Goal: Information Seeking & Learning: Learn about a topic

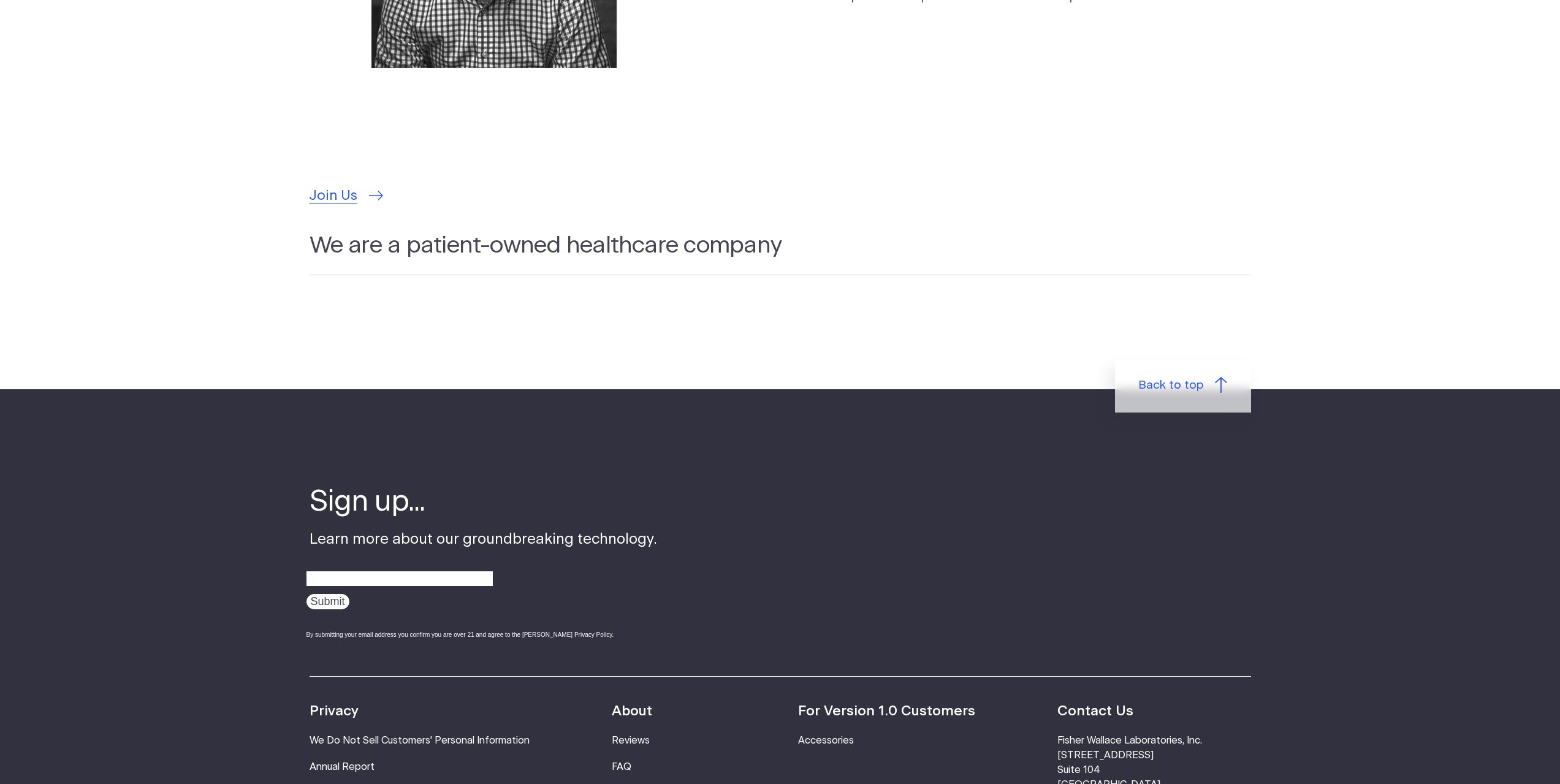
scroll to position [3923, 0]
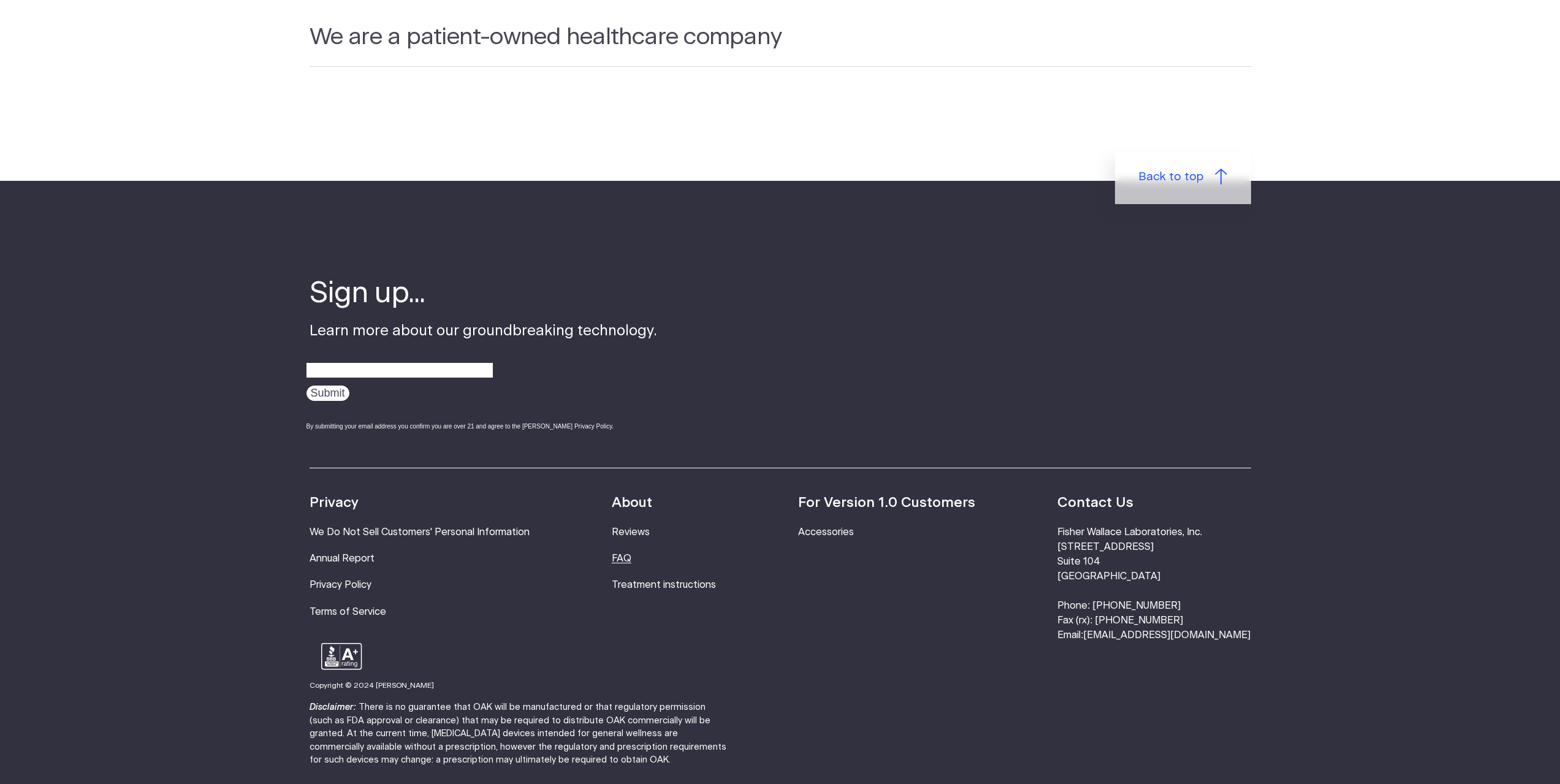
click at [631, 553] on link "FAQ" at bounding box center [621, 558] width 19 height 10
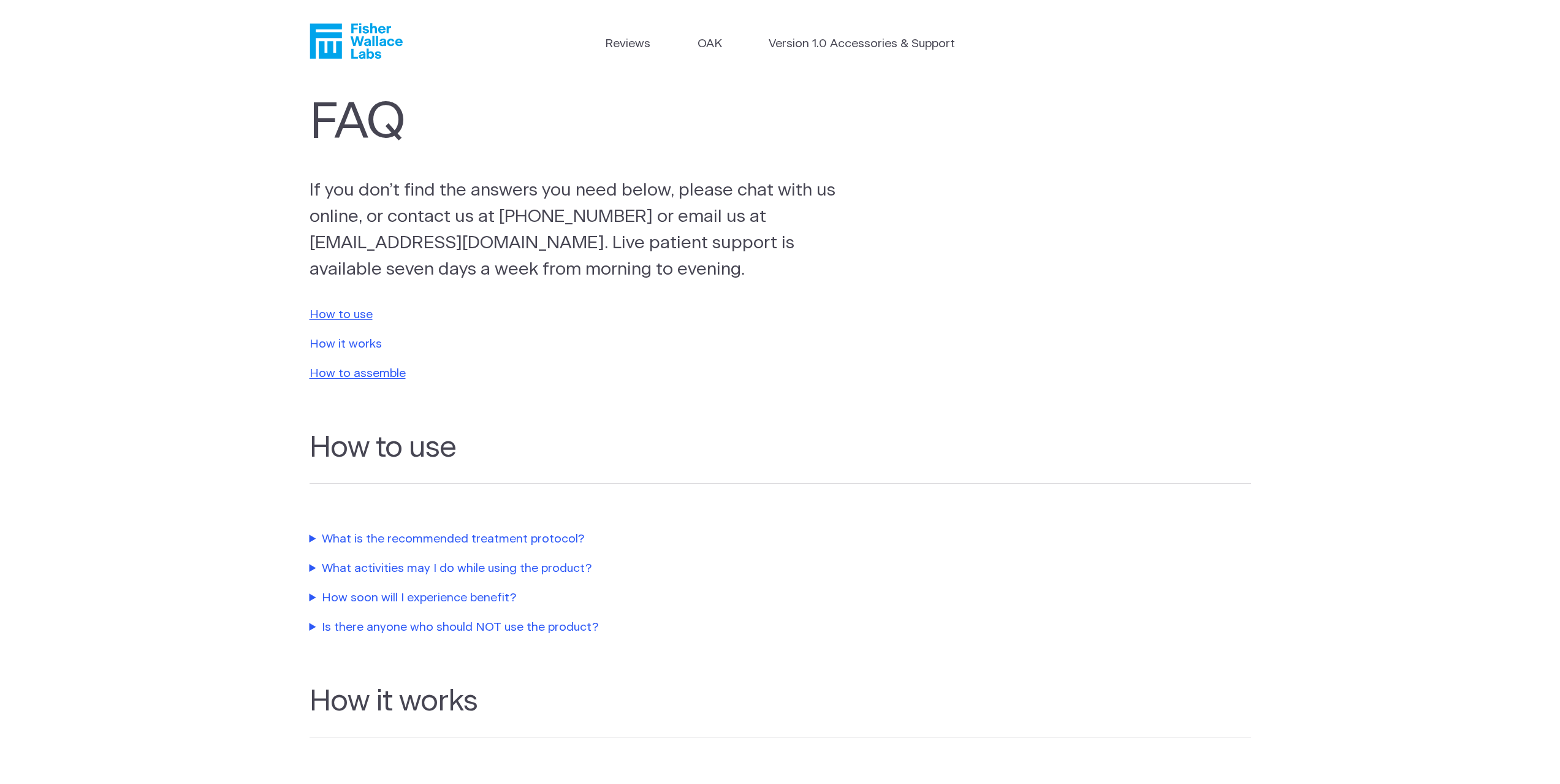
click at [355, 345] on link "How it works" at bounding box center [346, 344] width 72 height 11
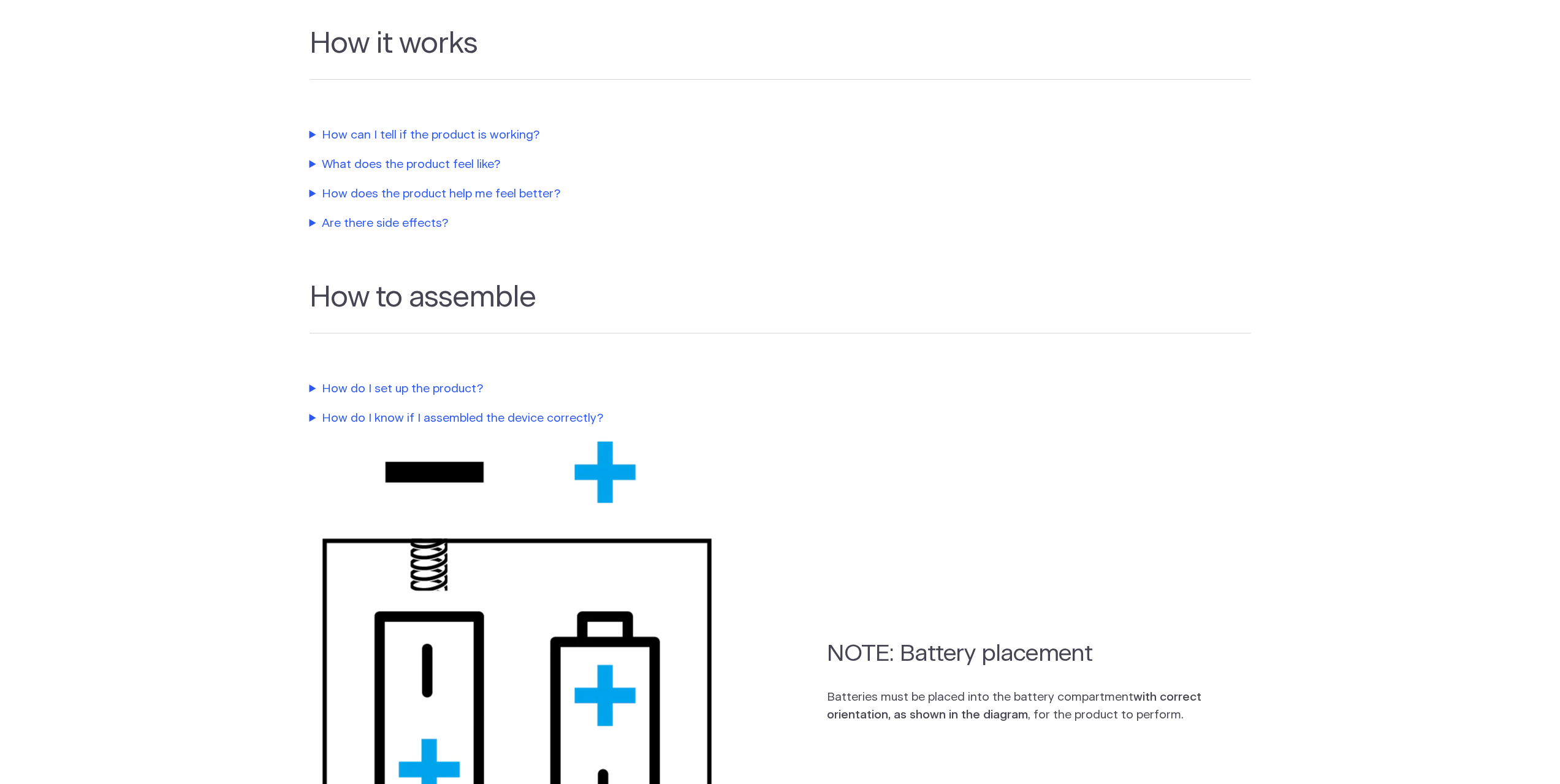
scroll to position [660, 0]
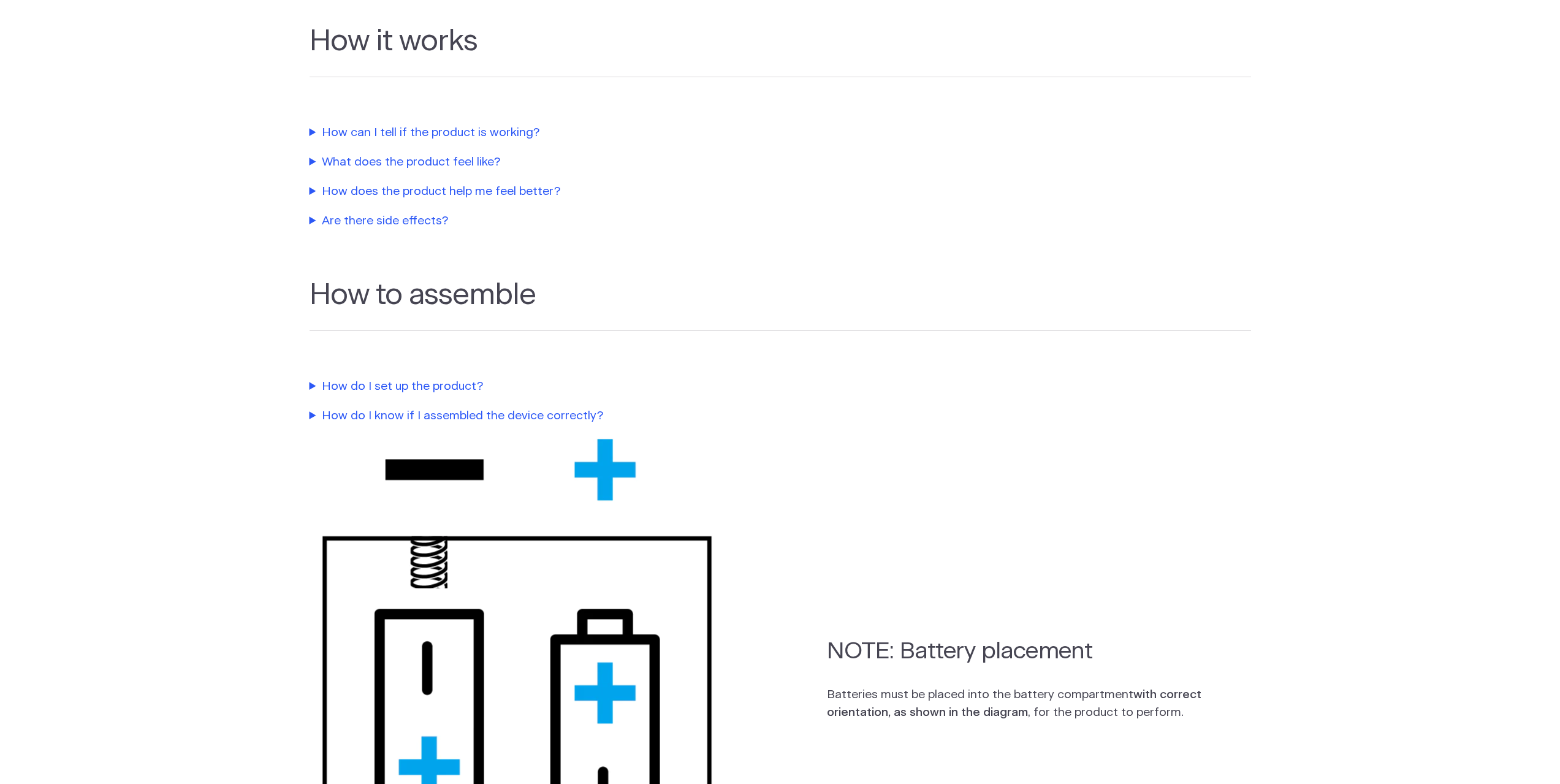
click at [421, 132] on summary "How can I tell if the product is working?" at bounding box center [589, 133] width 558 height 18
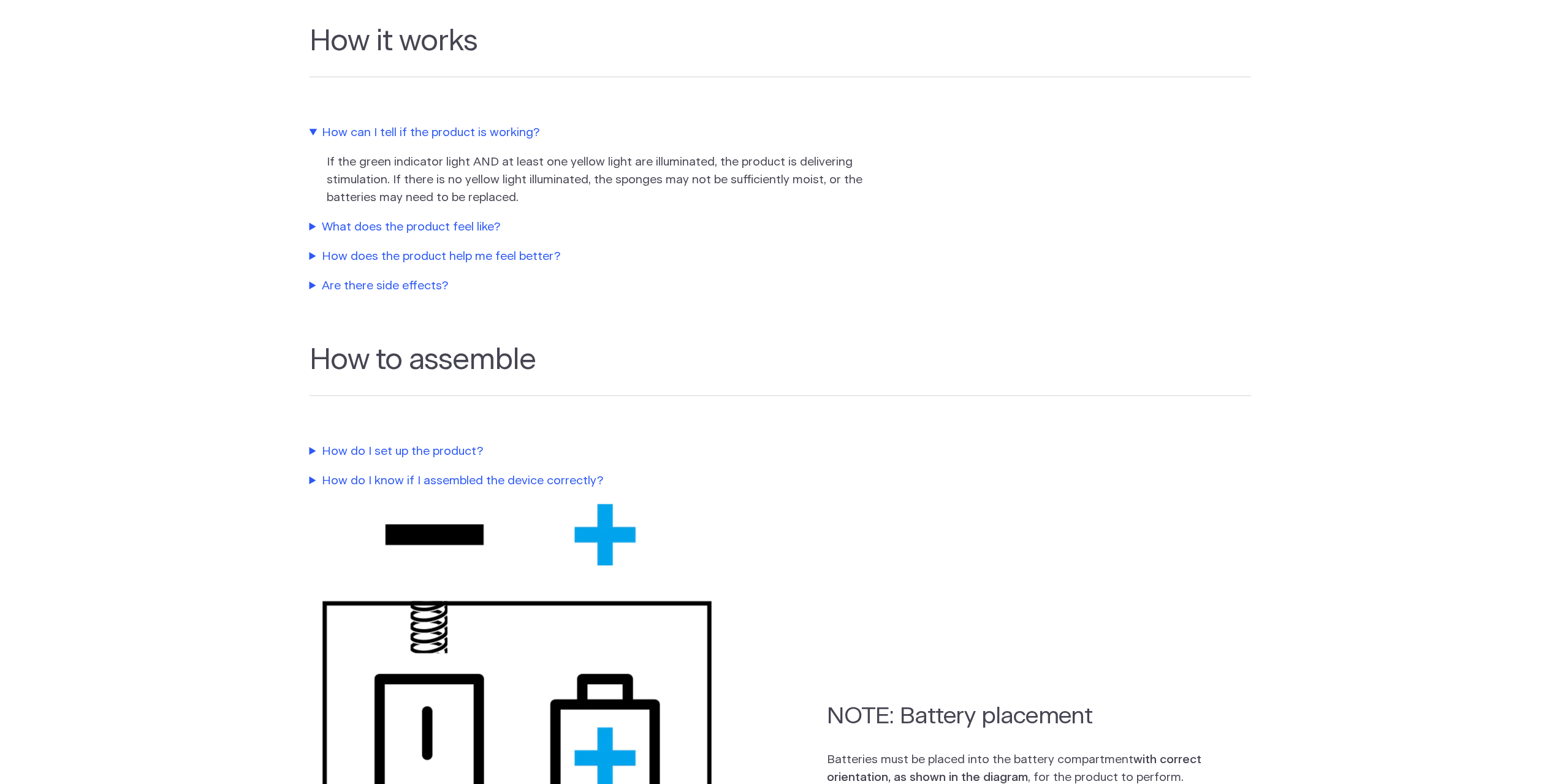
click at [402, 219] on summary "What does the product feel like?" at bounding box center [589, 227] width 558 height 18
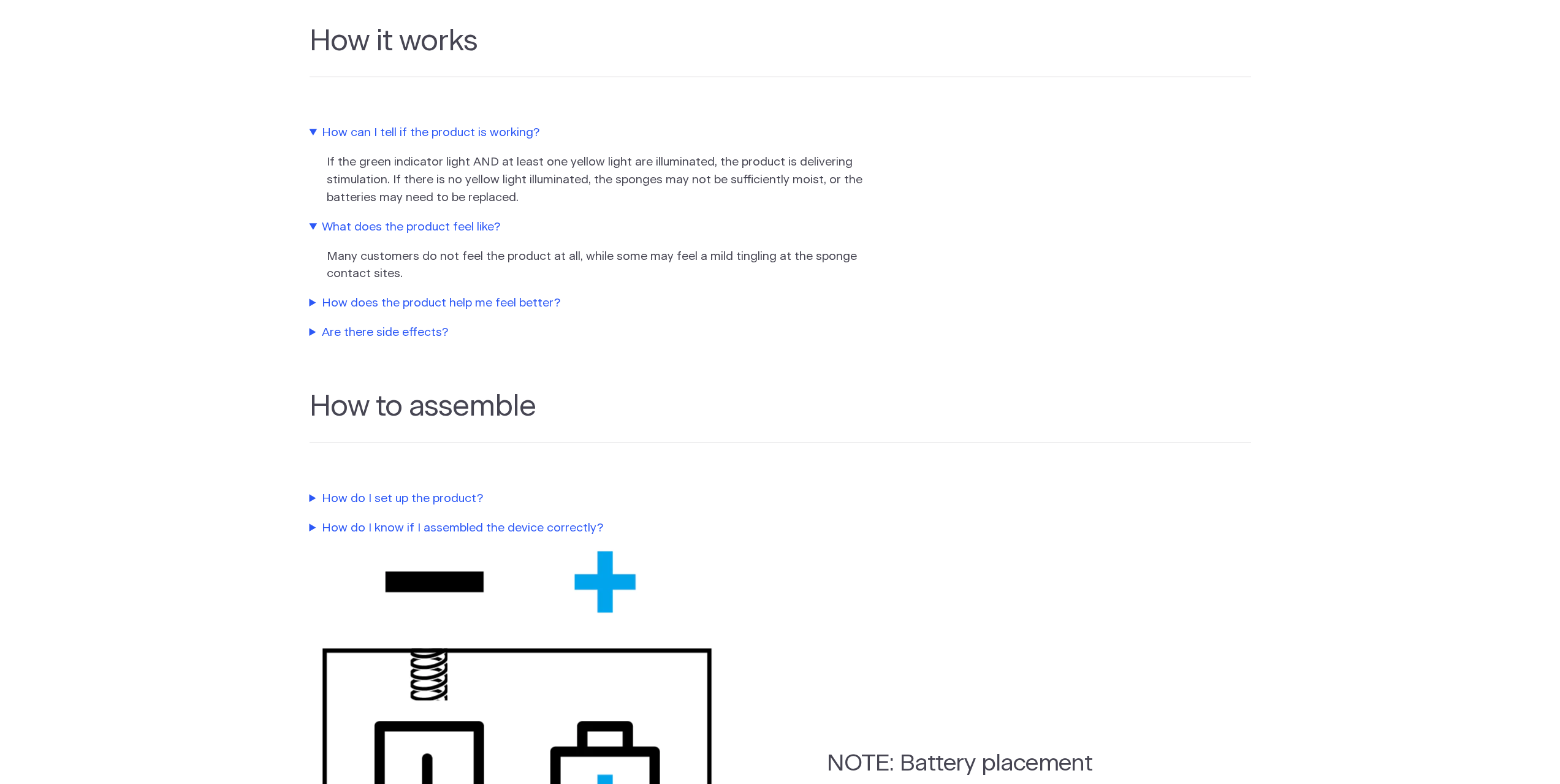
click at [388, 295] on summary "How does the product help me feel better?" at bounding box center [589, 304] width 558 height 18
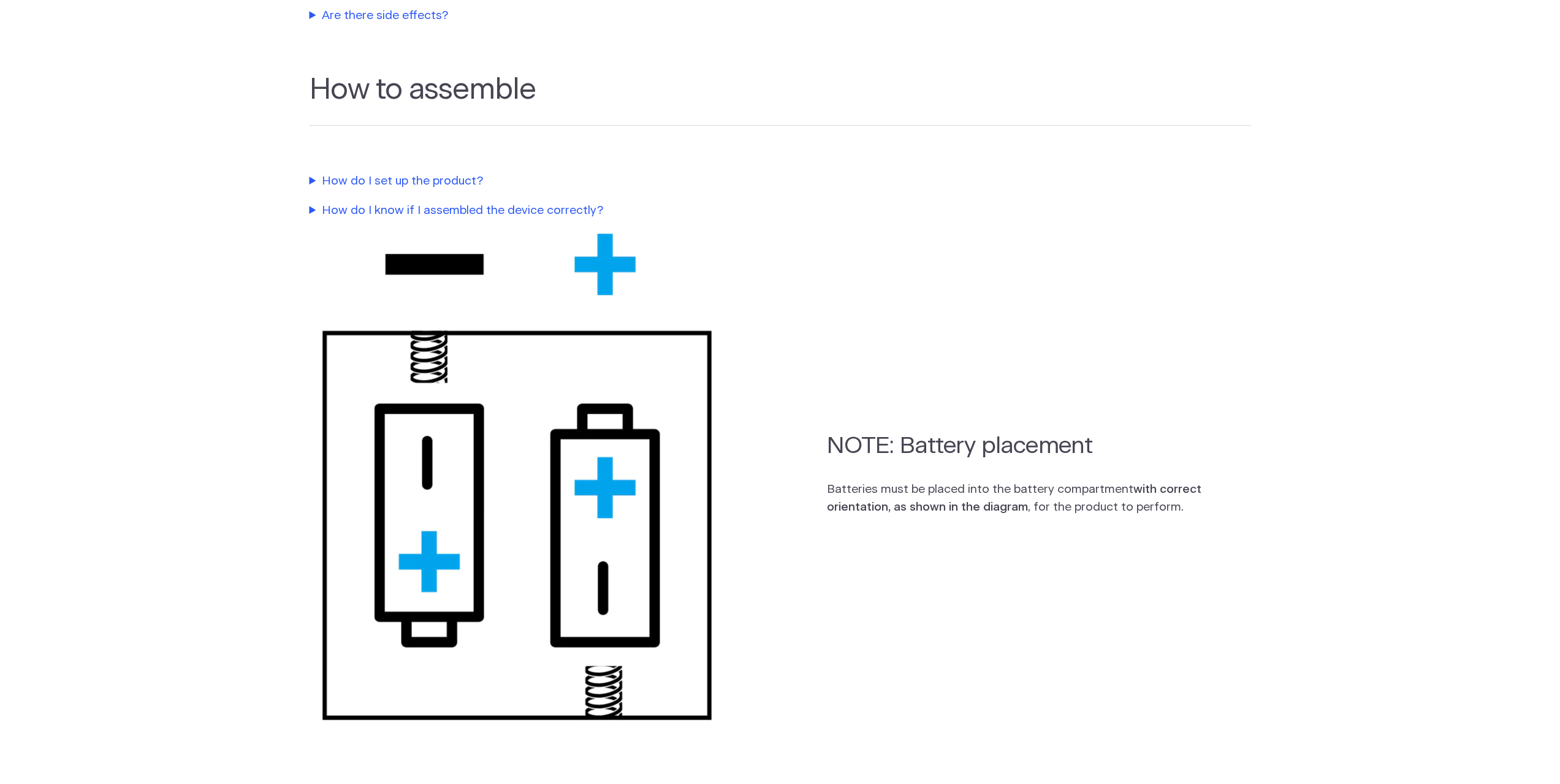
scroll to position [783, 0]
